Goal: Transaction & Acquisition: Download file/media

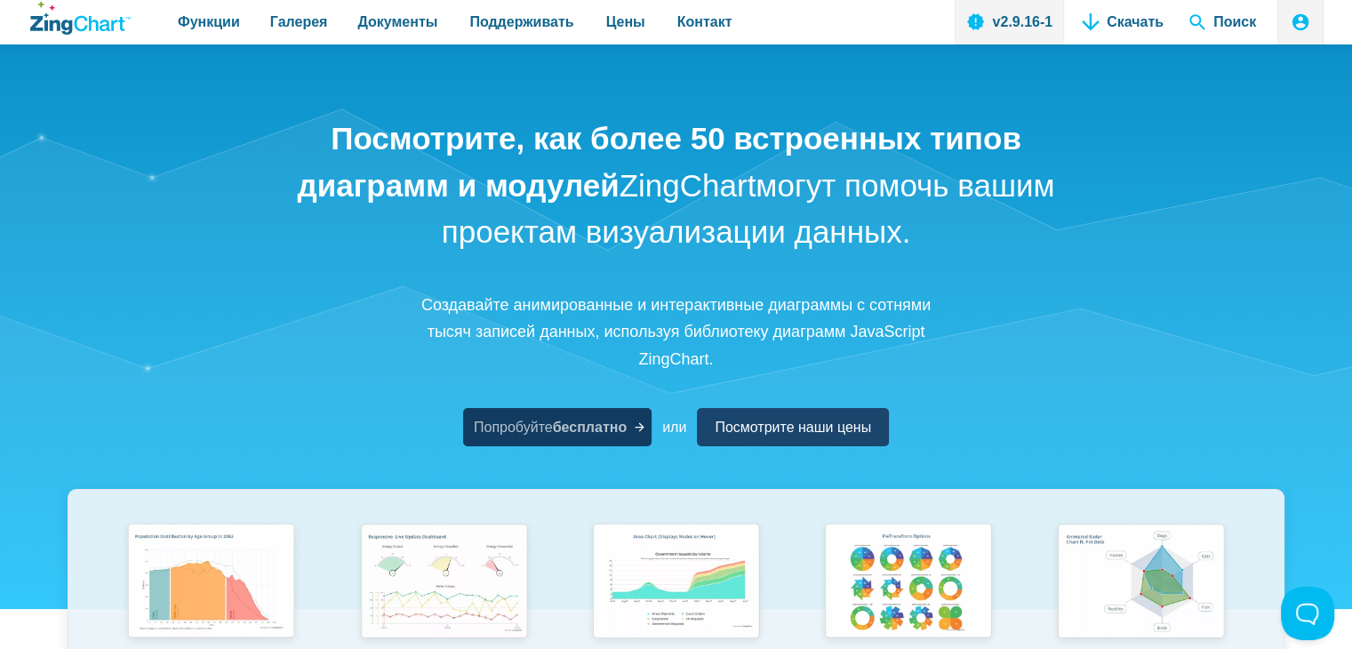
click at [622, 421] on font "бесплатно" at bounding box center [590, 427] width 74 height 15
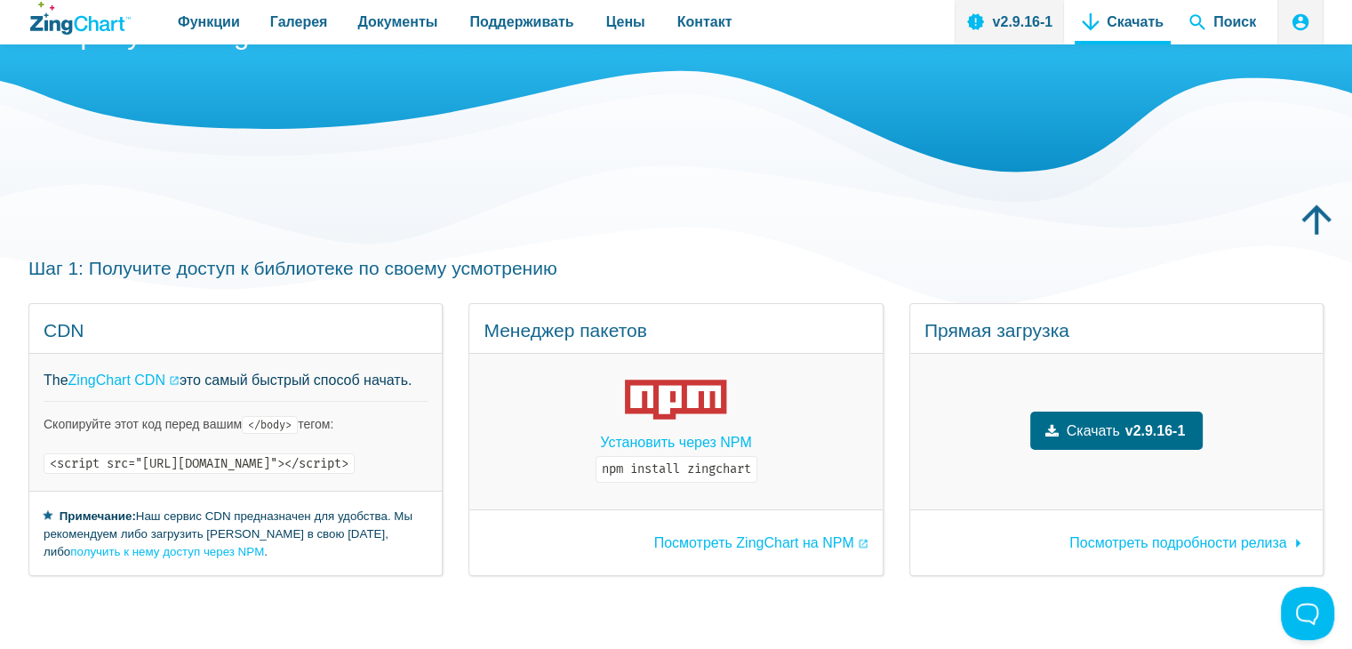
scroll to position [126, 0]
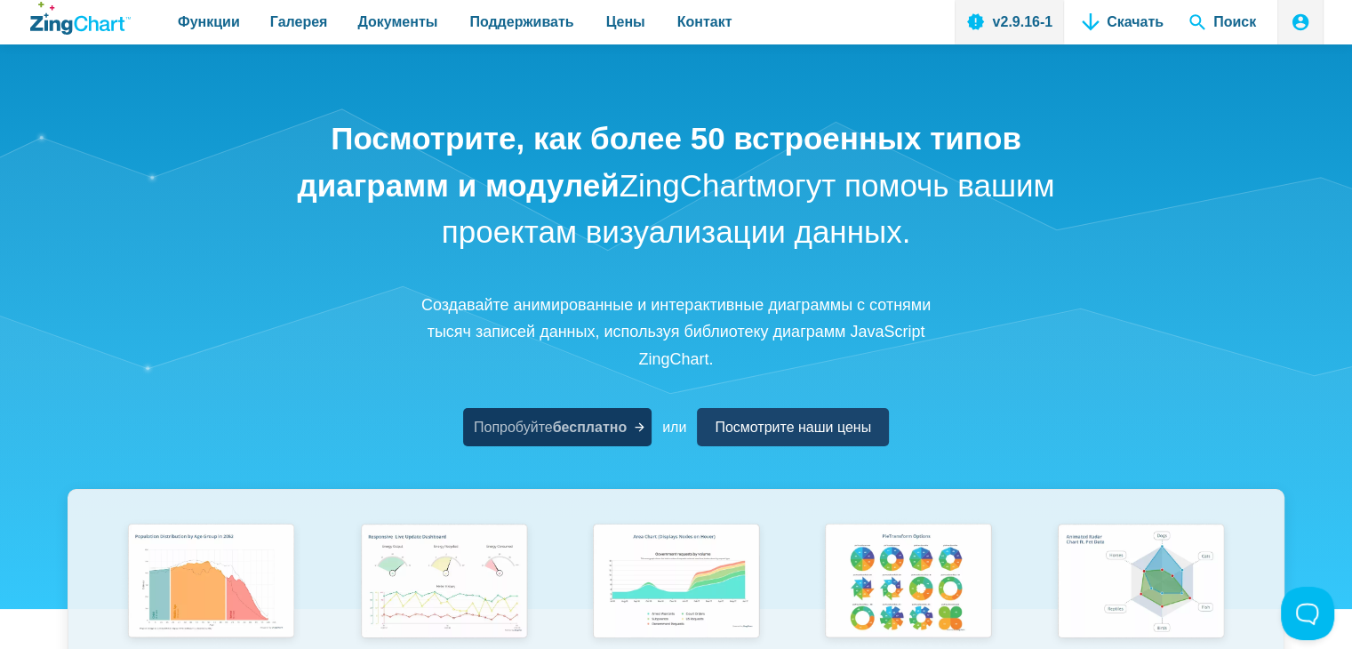
click at [481, 421] on font "Попробуйте" at bounding box center [513, 427] width 79 height 15
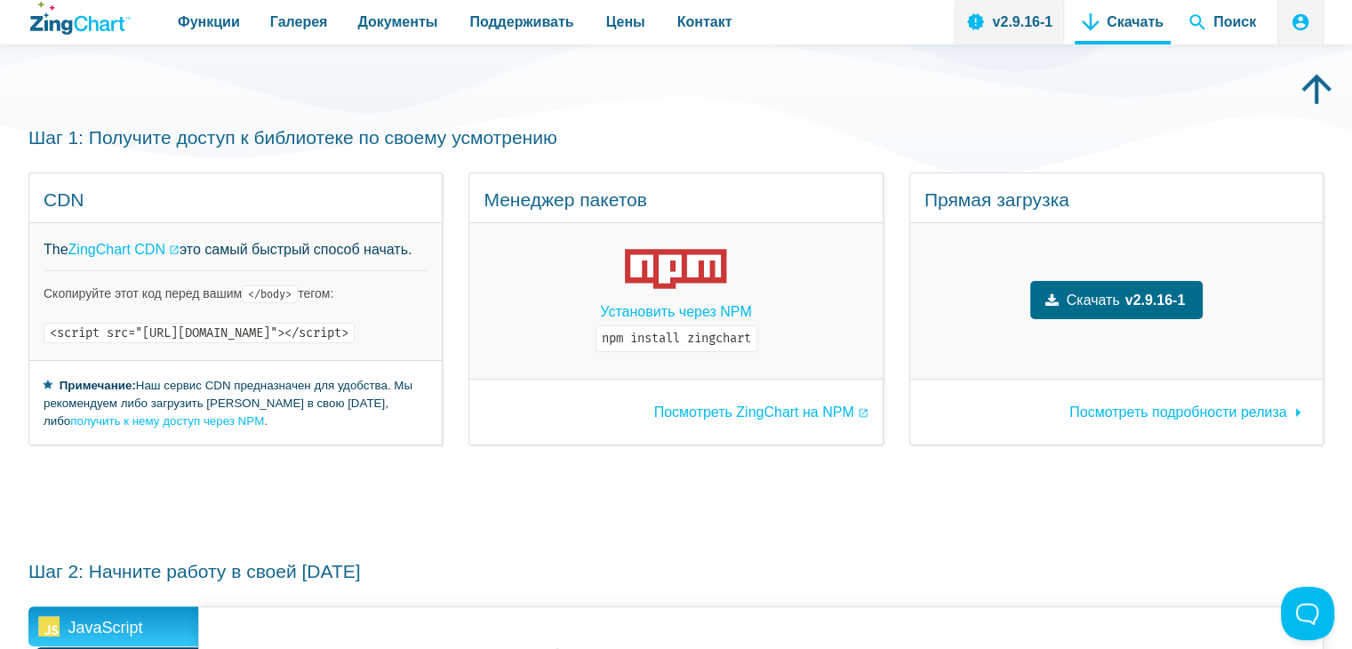
scroll to position [254, 0]
click at [1120, 294] on font "Скачать" at bounding box center [1093, 300] width 53 height 15
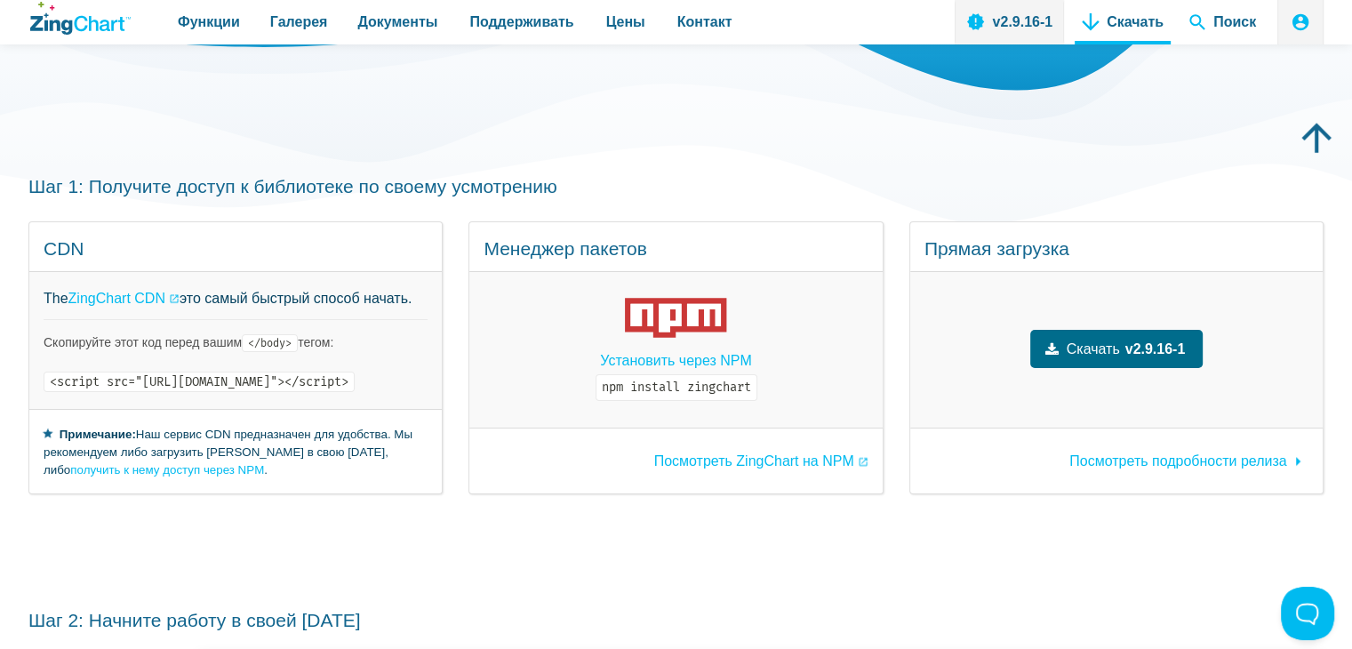
scroll to position [213, 0]
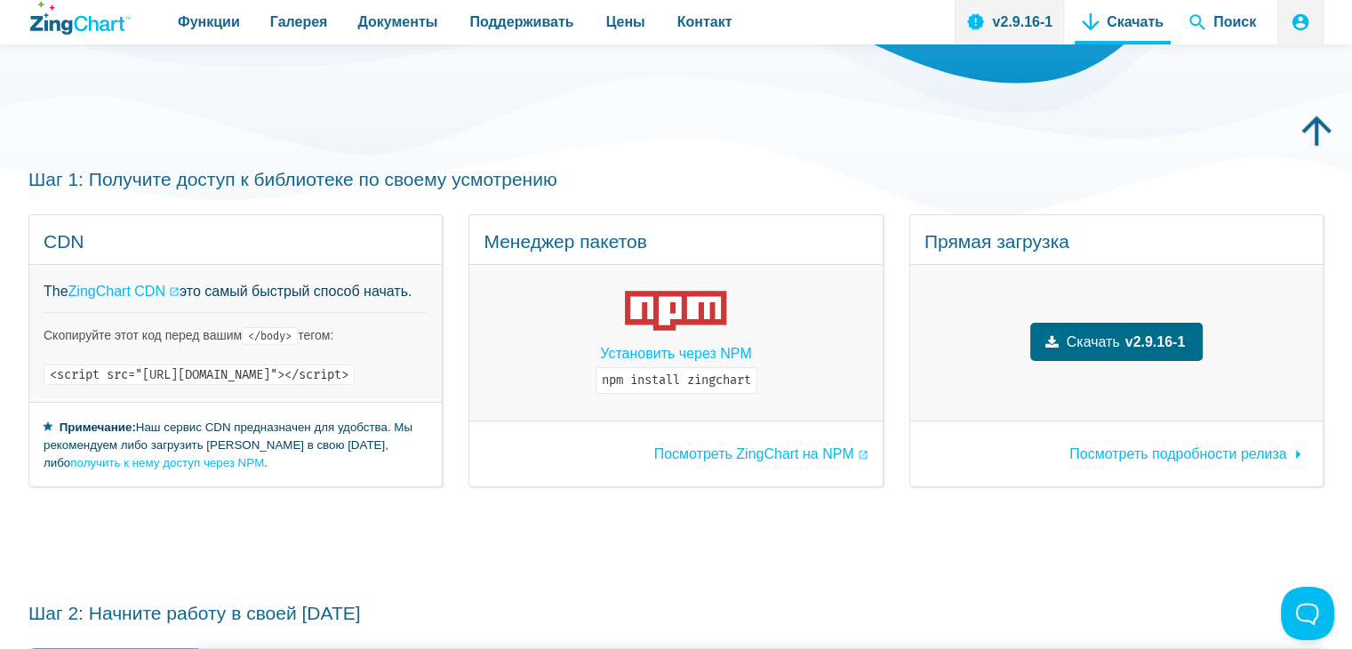
click at [313, 373] on code "<script src="[URL][DOMAIN_NAME]"></script>" at bounding box center [199, 375] width 311 height 20
click at [257, 375] on code "<script src="[URL][DOMAIN_NAME]"></script>" at bounding box center [199, 375] width 311 height 20
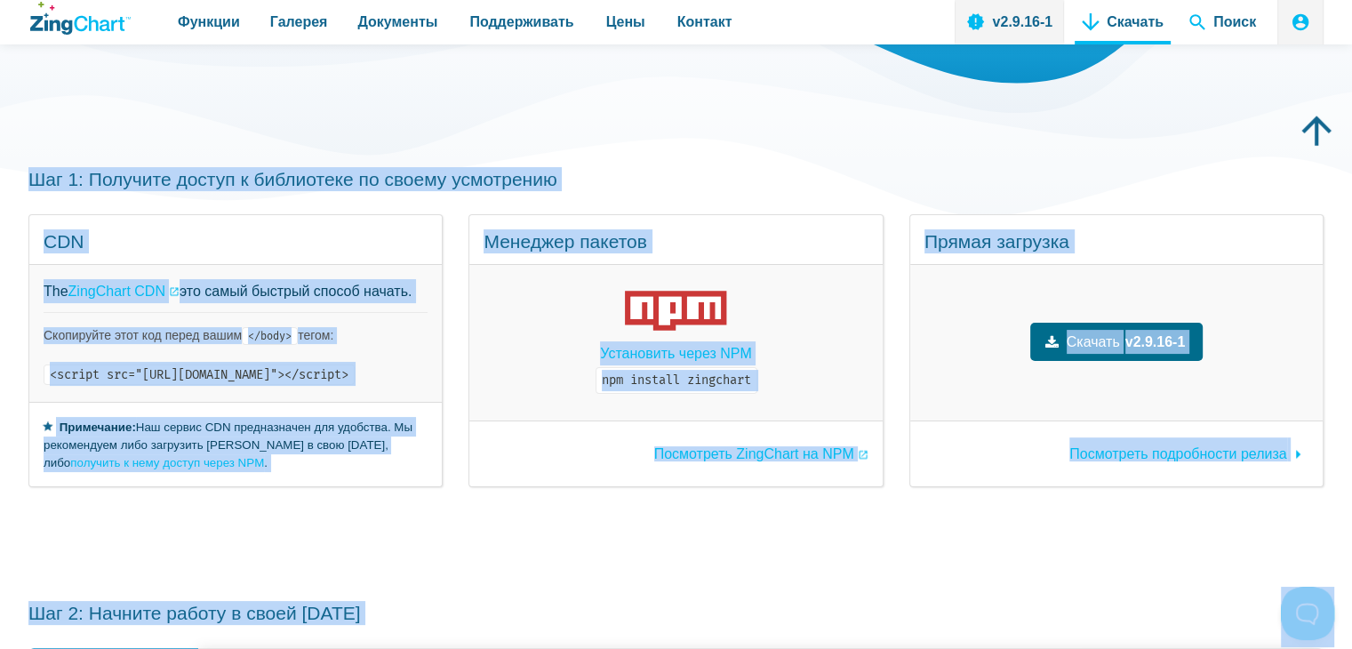
click at [257, 375] on code "<script src="[URL][DOMAIN_NAME]"></script>" at bounding box center [199, 375] width 311 height 20
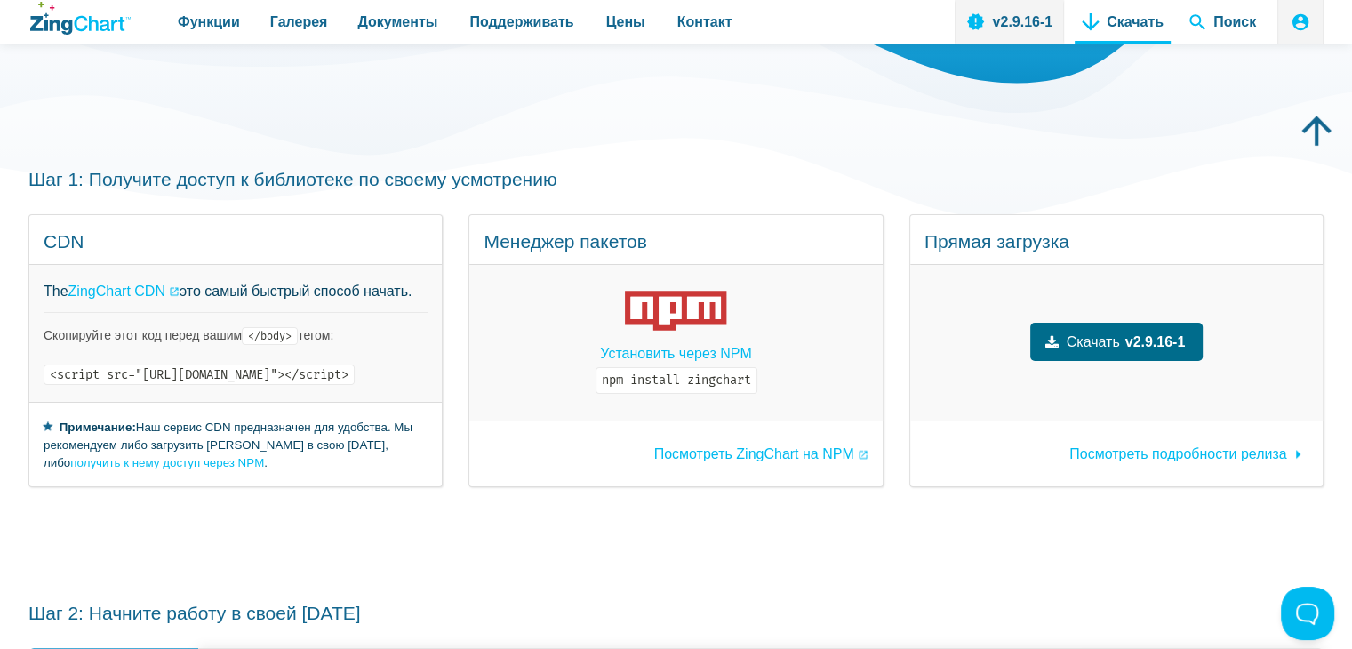
drag, startPoint x: 542, startPoint y: 373, endPoint x: 47, endPoint y: 357, distance: 495.5
click at [47, 357] on div "The ZingChart CDN это самый быстрый способ начать. Скопируйте этот код перед ва…" at bounding box center [235, 333] width 413 height 137
copy code "<script src="[URL][DOMAIN_NAME]"></script>"
click at [701, 194] on div "Шаг 1: Получите доступ к библиотеке по своему усмотрению CDN The ZingChart CDN …" at bounding box center [675, 327] width 1295 height 434
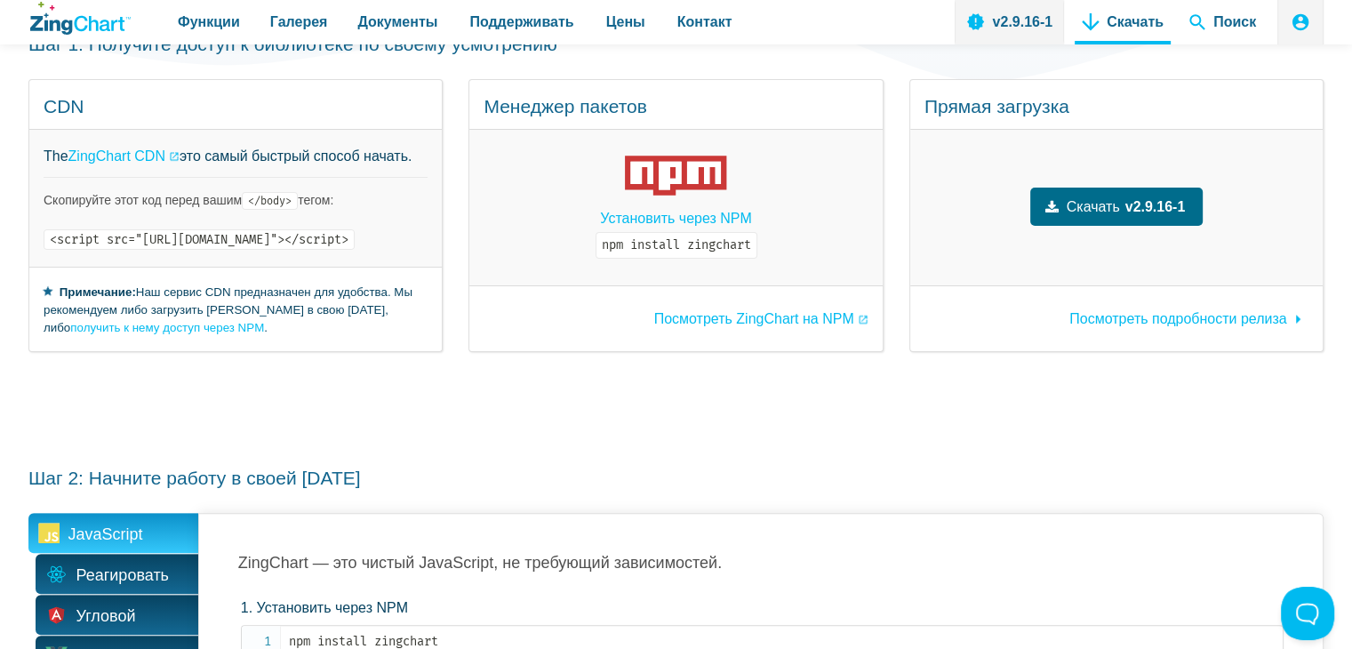
scroll to position [0, 0]
